Goal: Task Accomplishment & Management: Manage account settings

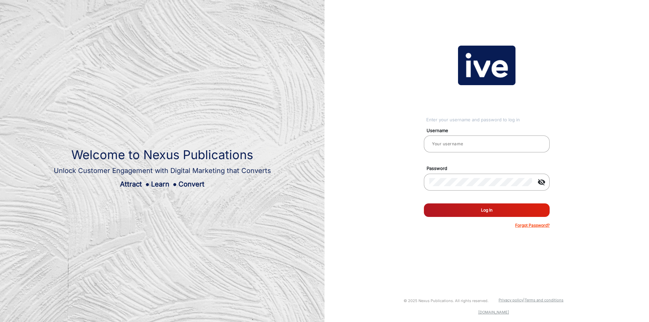
type input "janarthanan_user"
click at [485, 214] on button "Log In" at bounding box center [487, 211] width 126 height 14
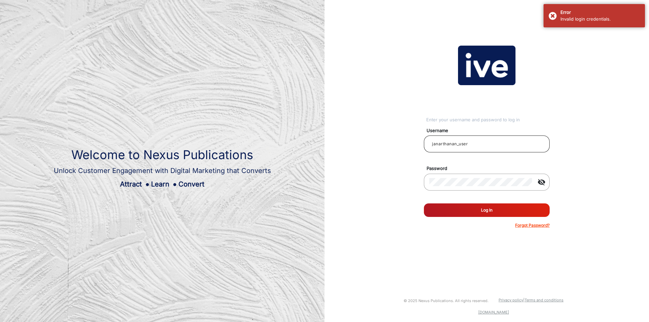
click at [502, 145] on input "janarthanan_user" at bounding box center [486, 144] width 115 height 8
click at [446, 174] on div at bounding box center [480, 182] width 103 height 19
click at [463, 144] on input "email" at bounding box center [486, 144] width 115 height 8
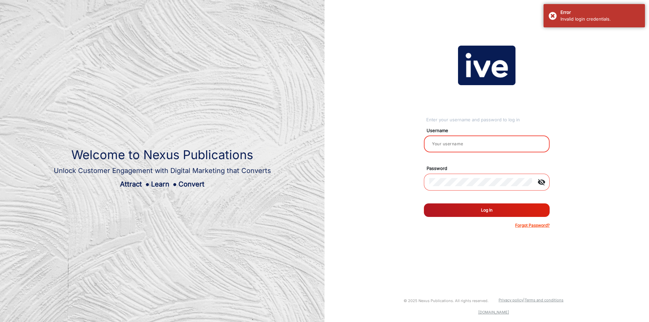
drag, startPoint x: 466, startPoint y: 139, endPoint x: 469, endPoint y: 145, distance: 6.7
click at [466, 139] on div at bounding box center [486, 144] width 115 height 19
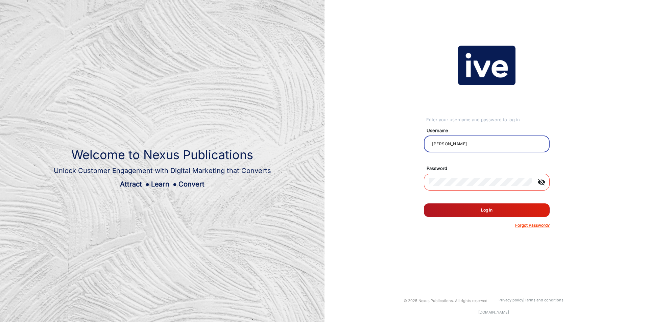
type input "janarthanan"
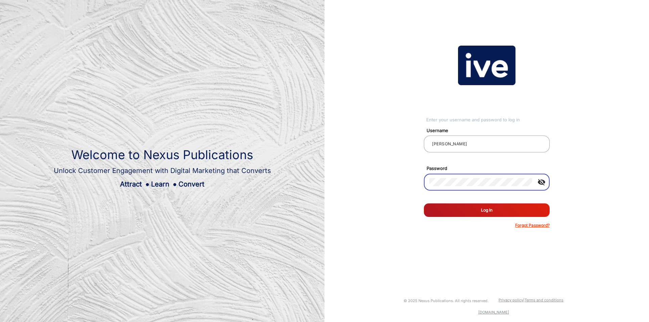
click at [424, 204] on button "Log In" at bounding box center [487, 211] width 126 height 14
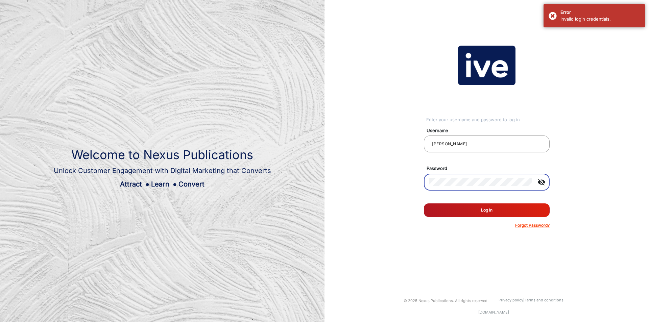
click at [399, 71] on div "Enter your username and password to log in Username janarthanan Password visibi…" at bounding box center [487, 137] width 335 height 274
click at [455, 141] on input "janarthanan" at bounding box center [486, 144] width 115 height 8
click at [492, 120] on div "Enter your username and password to log in" at bounding box center [487, 120] width 123 height 7
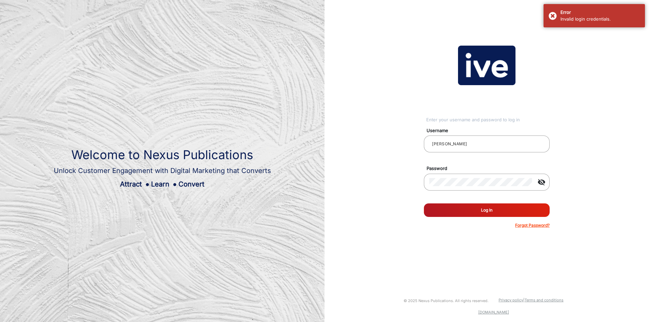
click at [545, 226] on p "Forgot Password?" at bounding box center [532, 225] width 34 height 6
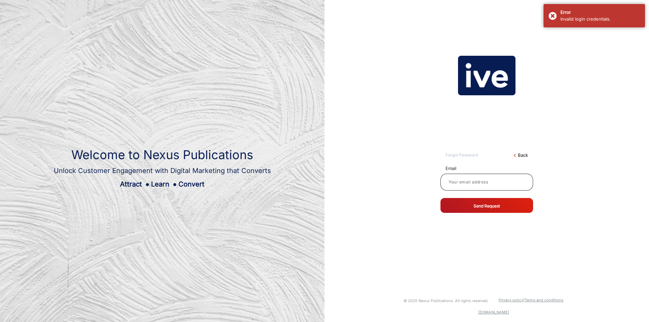
click at [484, 177] on div at bounding box center [487, 182] width 82 height 19
click at [518, 153] on link "Back" at bounding box center [523, 155] width 10 height 7
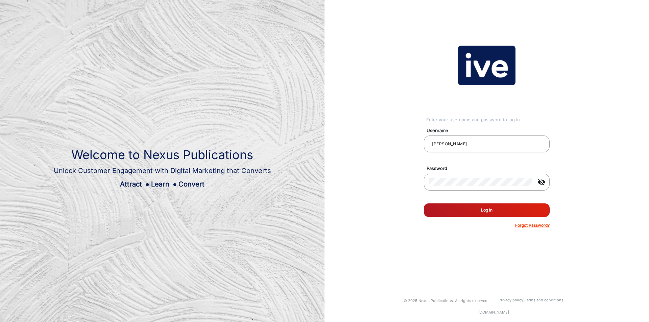
drag, startPoint x: 512, startPoint y: 146, endPoint x: 507, endPoint y: 159, distance: 13.9
click at [512, 146] on input "janarthanan" at bounding box center [486, 144] width 115 height 8
click at [486, 207] on button "Log In" at bounding box center [487, 211] width 126 height 14
type input "janarthanan_user"
click at [464, 146] on input "janarthanan_user" at bounding box center [486, 144] width 115 height 8
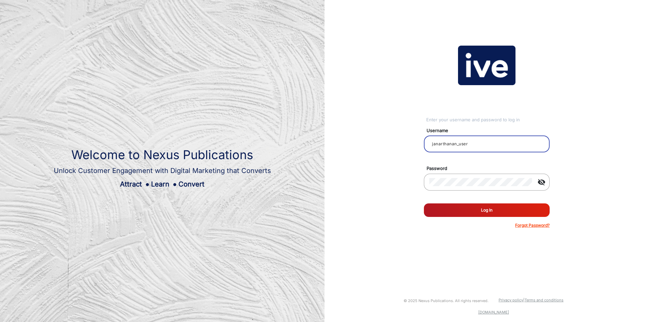
click at [464, 146] on input "janarthanan_user" at bounding box center [486, 144] width 115 height 8
click at [393, 58] on div "Enter your username and password to log in Username Password visibility_off Rem…" at bounding box center [487, 137] width 335 height 274
